Goal: Find specific page/section: Find specific page/section

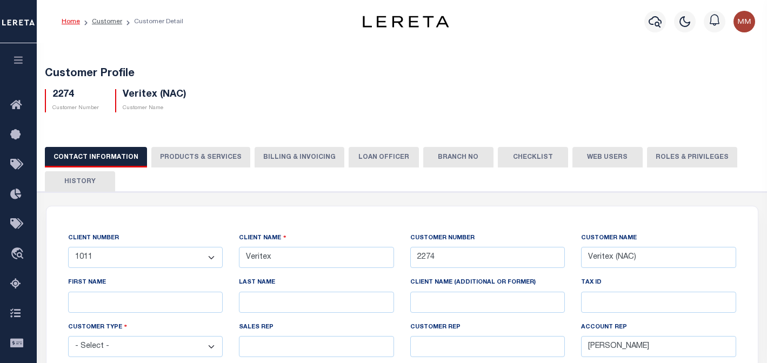
select select "1011"
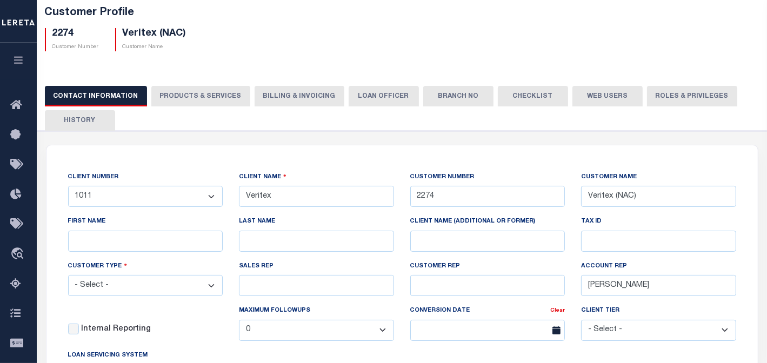
scroll to position [11, 0]
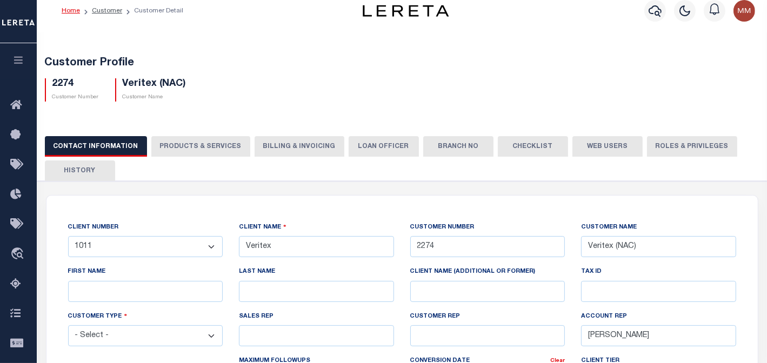
click at [216, 96] on div "2274 Customer Number Veritex (NAC) Customer Name" at bounding box center [402, 86] width 731 height 32
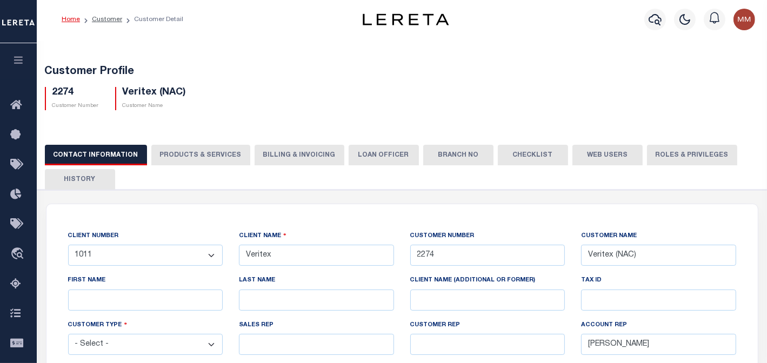
scroll to position [0, 0]
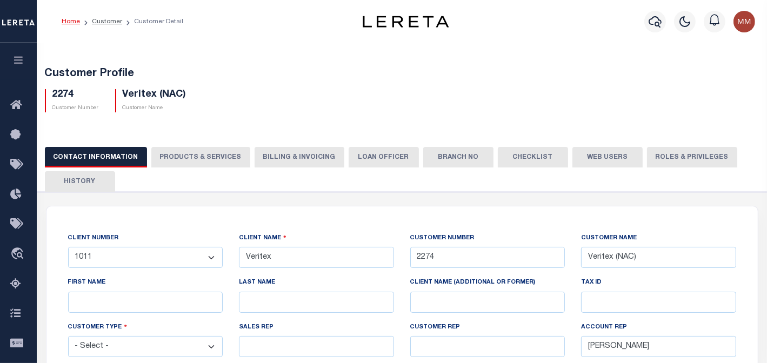
click at [218, 64] on div "Customer Profile 2274 Customer Number Veritex (NAC) Customer Name" at bounding box center [402, 88] width 741 height 67
click at [189, 56] on div "Customer Profile 2274 Customer Number Veritex (NAC) Customer Name" at bounding box center [402, 88] width 741 height 67
click at [231, 69] on h5 "Customer Profile" at bounding box center [402, 74] width 715 height 13
click at [400, 113] on div "Customer Profile 2274 Customer Number Veritex (NAC) Customer Name" at bounding box center [402, 88] width 741 height 67
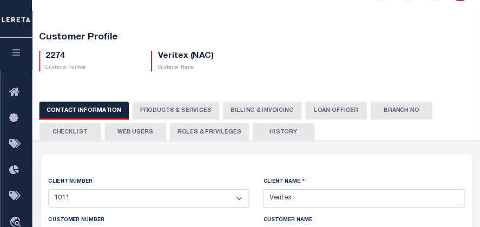
scroll to position [31, 0]
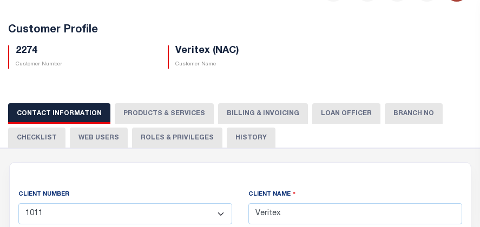
click at [32, 15] on div "Customer Profile 2274 Customer Number Veritex (NAC) Customer Name" at bounding box center [240, 44] width 490 height 67
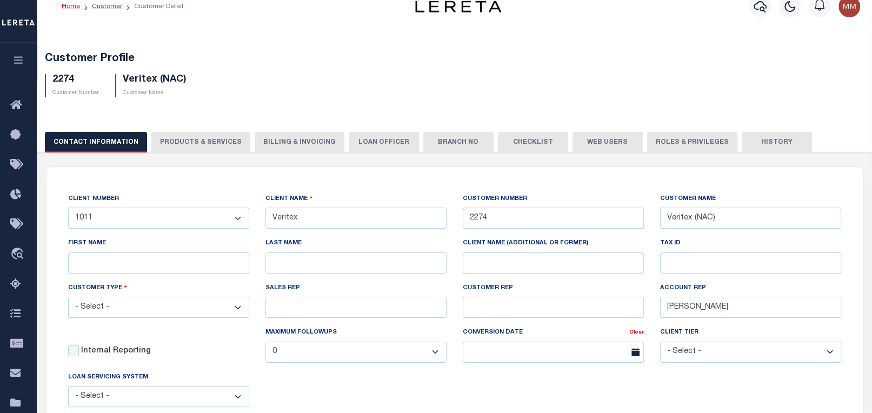
scroll to position [0, 0]
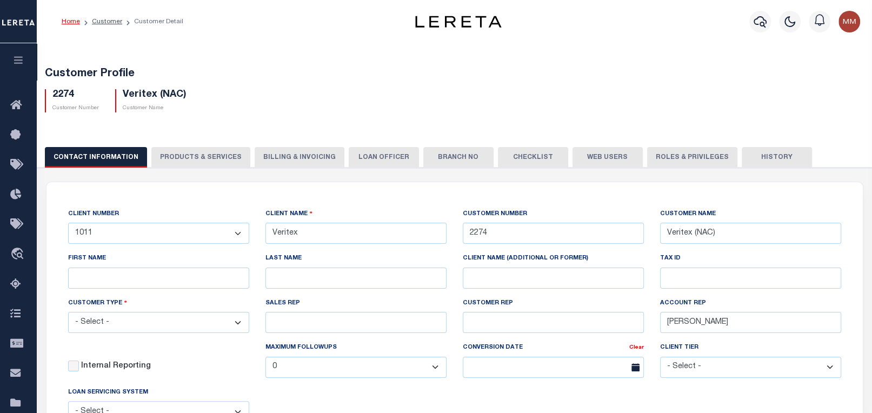
click at [364, 100] on div "2274 Customer Number Veritex (NAC) Customer Name" at bounding box center [455, 97] width 836 height 32
click at [421, 70] on h5 "Customer Profile" at bounding box center [455, 74] width 820 height 13
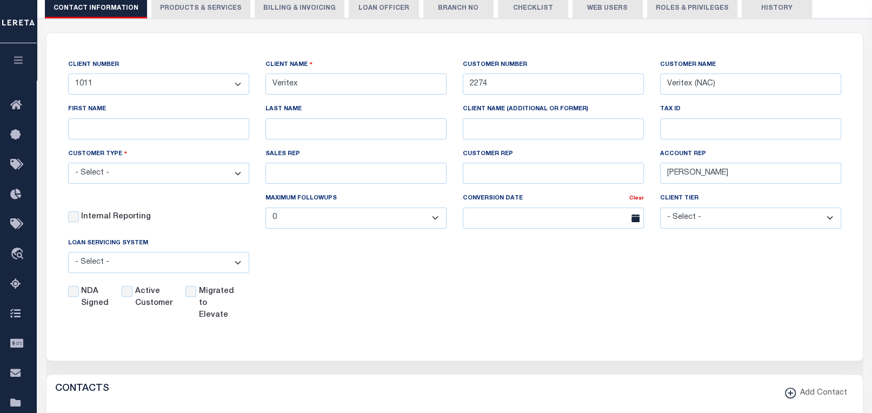
scroll to position [196, 0]
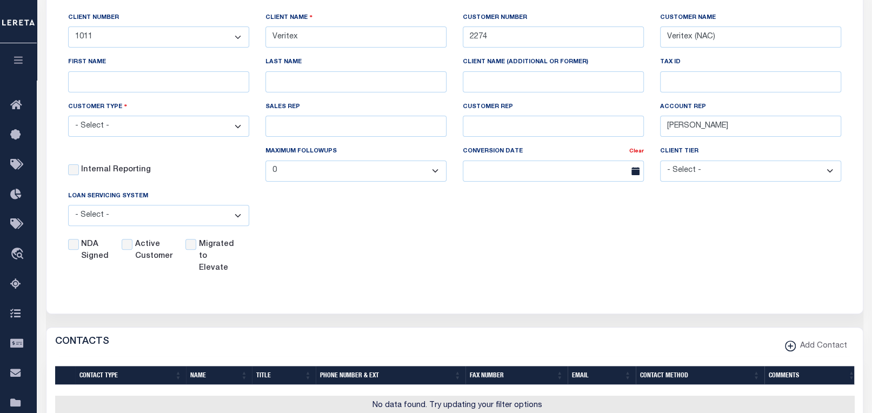
click at [367, 235] on div "NDA Signed Active Customer Migrated to Elevate" at bounding box center [447, 255] width 790 height 40
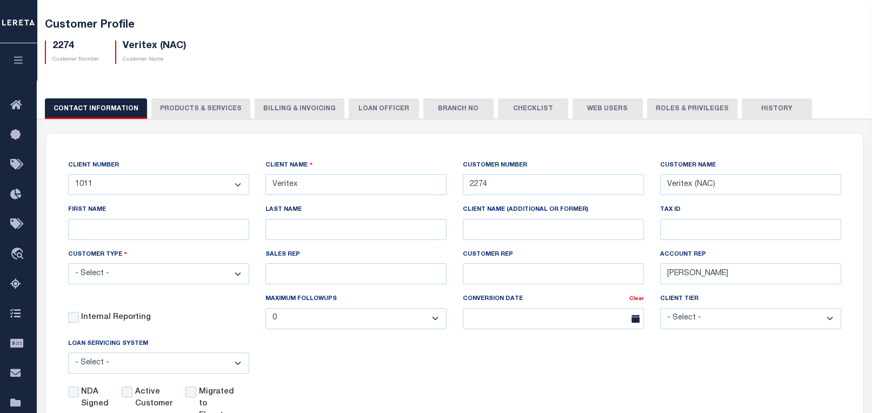
scroll to position [0, 0]
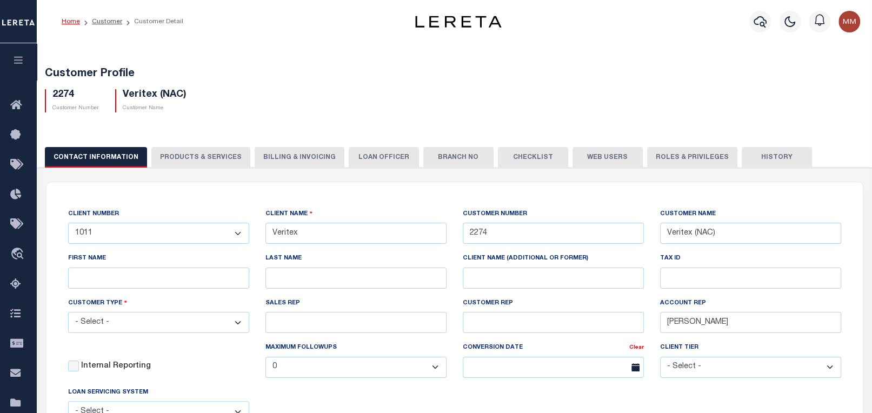
click at [381, 148] on button "LOAN OFFICER" at bounding box center [384, 157] width 70 height 21
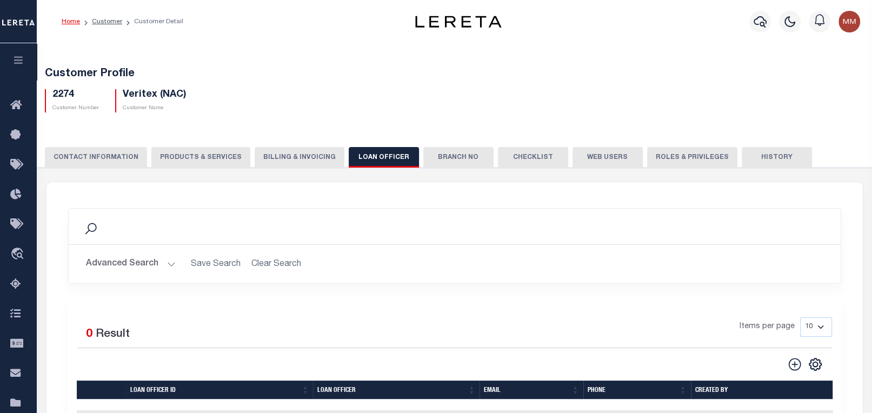
click at [450, 147] on button "Branch No" at bounding box center [458, 157] width 70 height 21
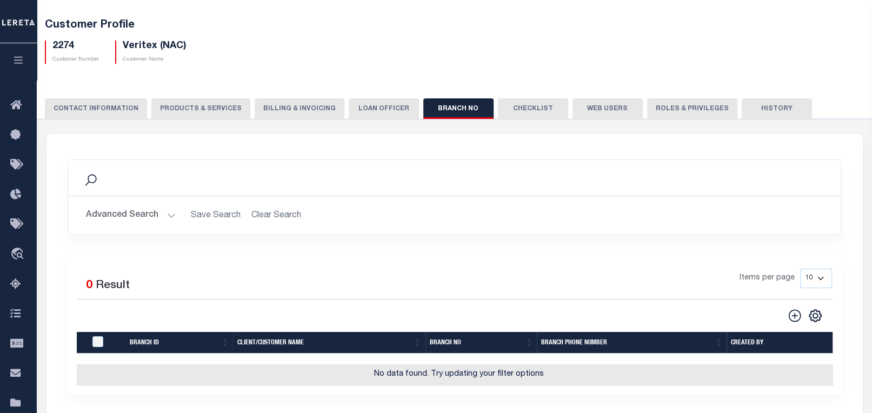
scroll to position [0, 1]
click at [512, 98] on button "Checklist" at bounding box center [533, 108] width 70 height 21
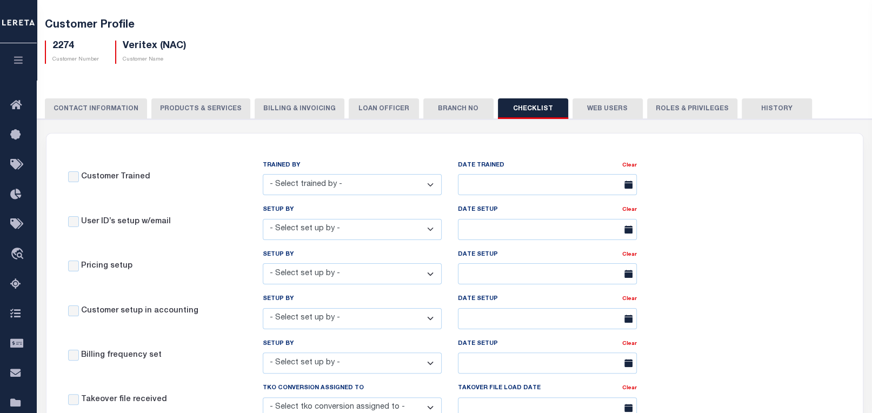
scroll to position [98, 0]
